Goal: Find specific page/section

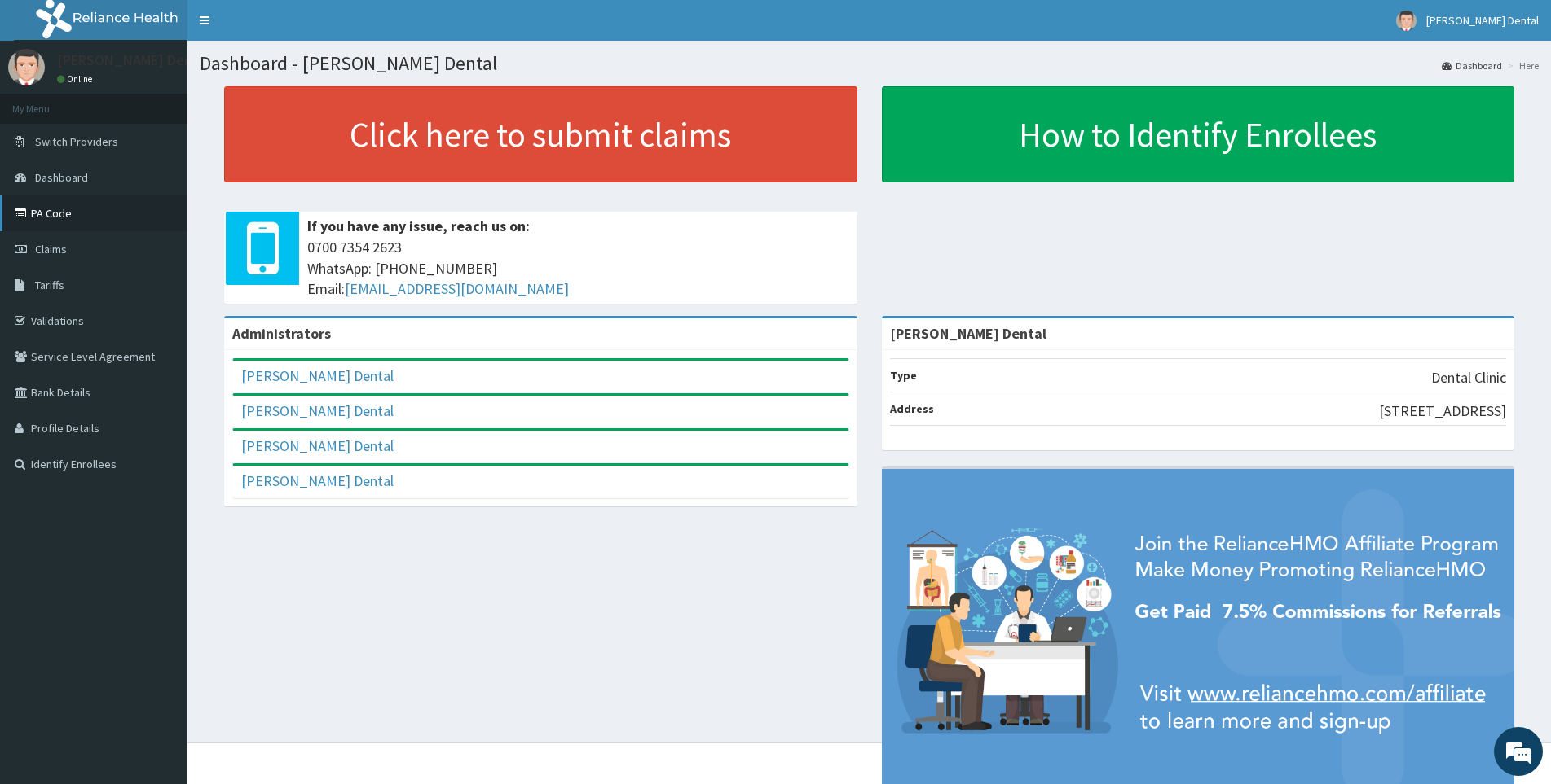
click at [61, 220] on link "PA Code" at bounding box center [93, 213] width 187 height 36
